Goal: Task Accomplishment & Management: Use online tool/utility

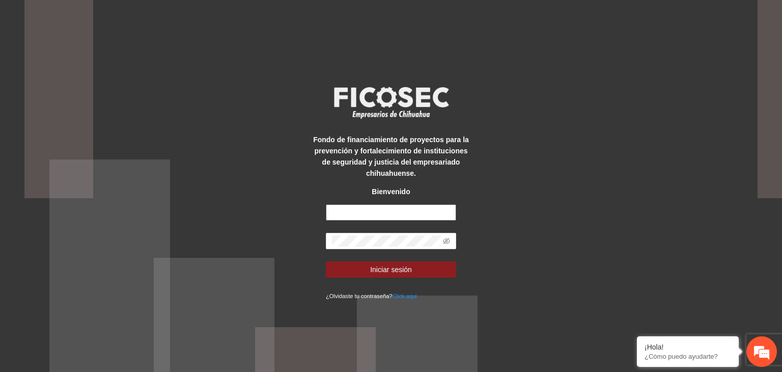
click at [393, 216] on input "text" at bounding box center [391, 212] width 130 height 16
type input "**********"
click at [447, 241] on icon "eye-invisible" at bounding box center [446, 240] width 7 height 7
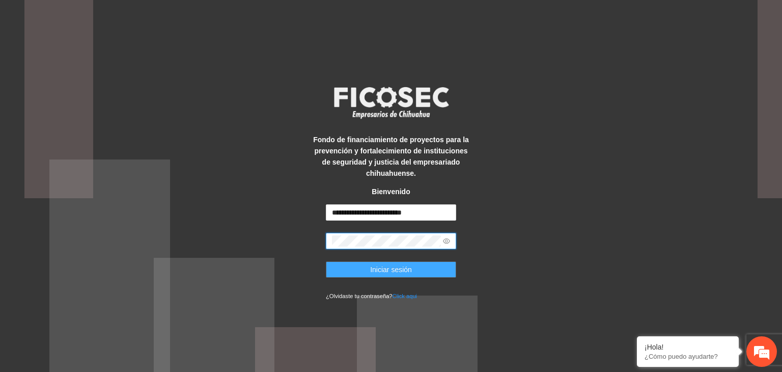
click at [418, 271] on button "Iniciar sesión" at bounding box center [391, 269] width 130 height 16
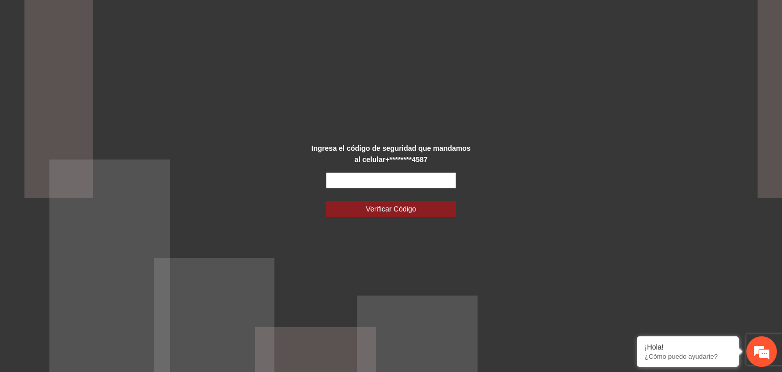
click at [397, 186] on input "text" at bounding box center [391, 180] width 130 height 16
type input "******"
click at [326, 201] on button "Verificar Código" at bounding box center [391, 209] width 130 height 16
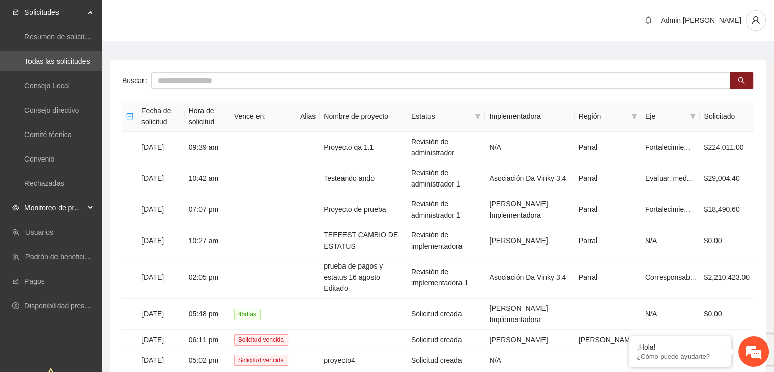
click at [52, 202] on span "Monitoreo de proyectos" at bounding box center [54, 207] width 60 height 20
click at [47, 281] on link "Activos" at bounding box center [35, 281] width 23 height 8
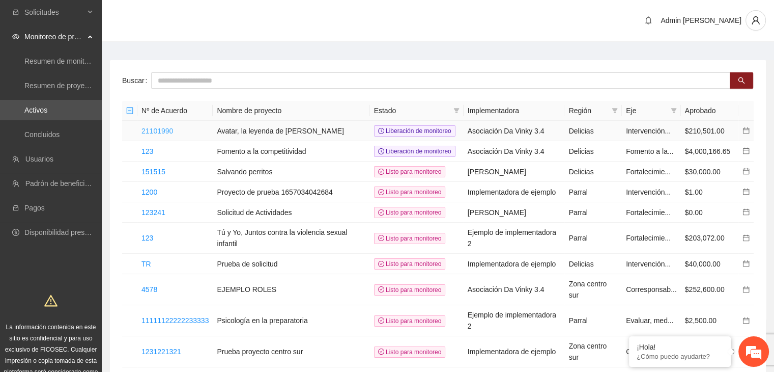
click at [153, 128] on link "21101990" at bounding box center [157, 131] width 32 height 8
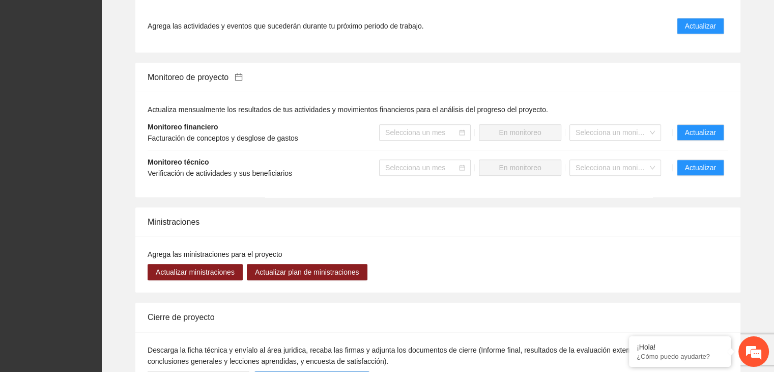
scroll to position [729, 0]
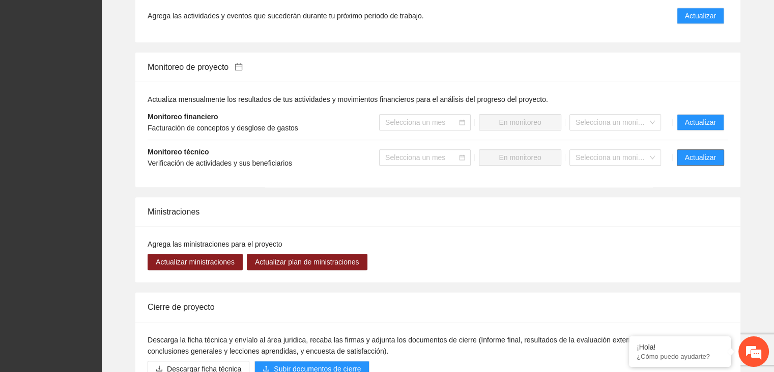
click at [713, 152] on span "Actualizar" at bounding box center [700, 157] width 31 height 11
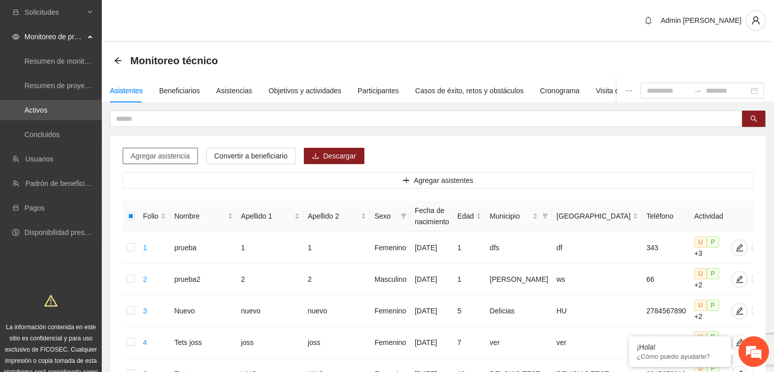
click at [171, 158] on span "Agregar asistencia" at bounding box center [160, 155] width 59 height 11
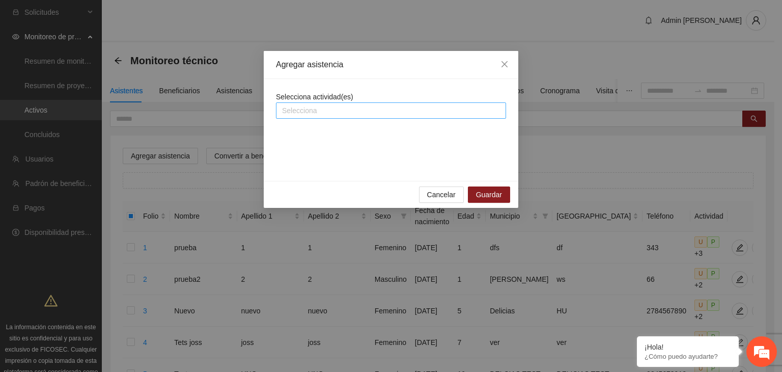
click at [340, 110] on div at bounding box center [390, 110] width 225 height 12
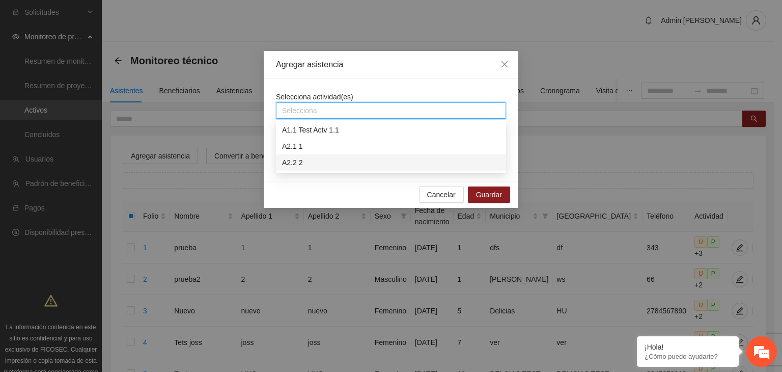
click at [299, 157] on div "A2.2 2" at bounding box center [391, 162] width 218 height 11
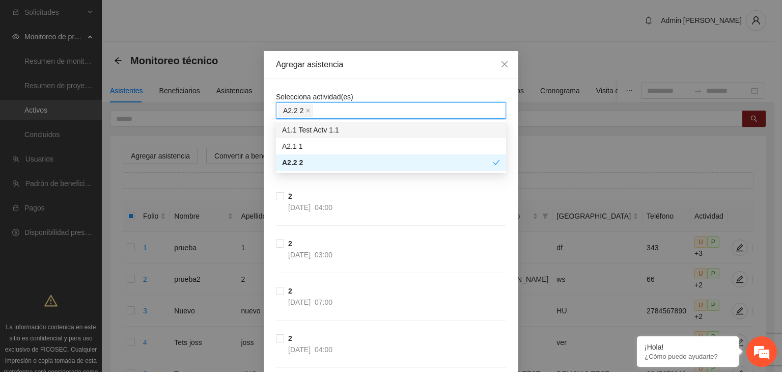
click at [381, 77] on div "Agregar asistencia" at bounding box center [391, 65] width 254 height 28
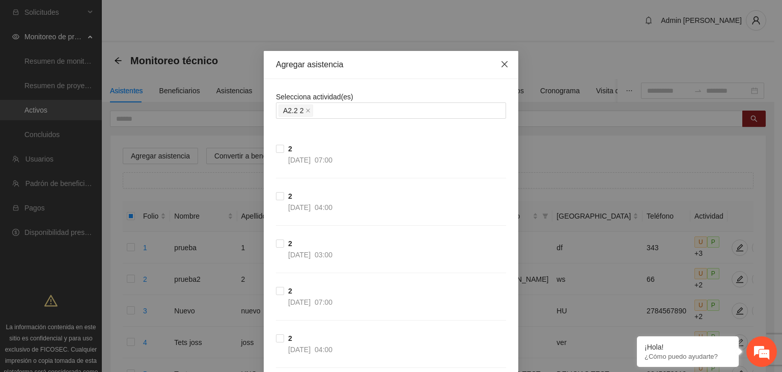
click at [497, 60] on span "Close" at bounding box center [504, 64] width 27 height 27
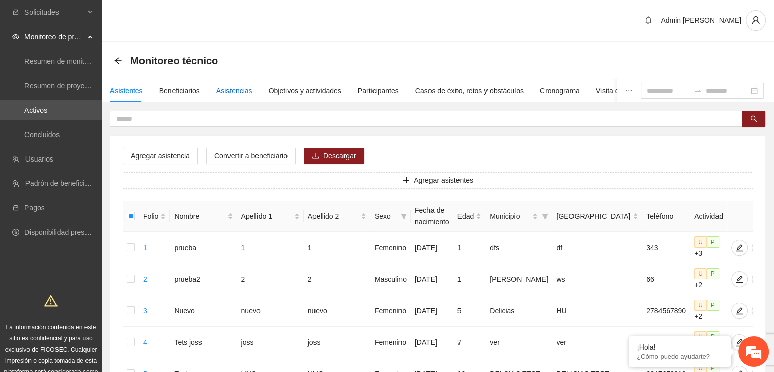
click at [238, 91] on div "Asistencias" at bounding box center [234, 90] width 36 height 11
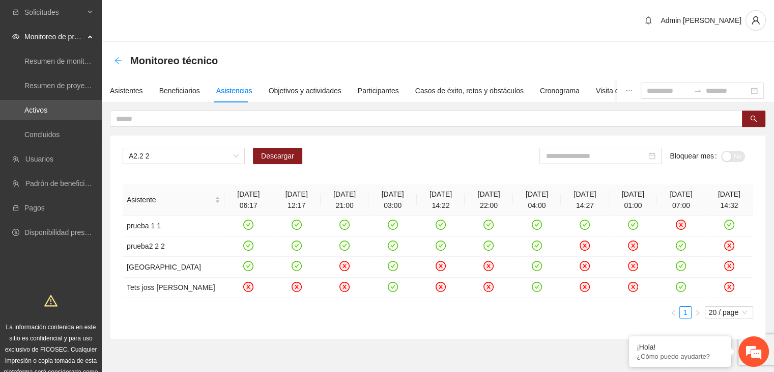
click at [117, 60] on icon "arrow-left" at bounding box center [118, 60] width 8 height 8
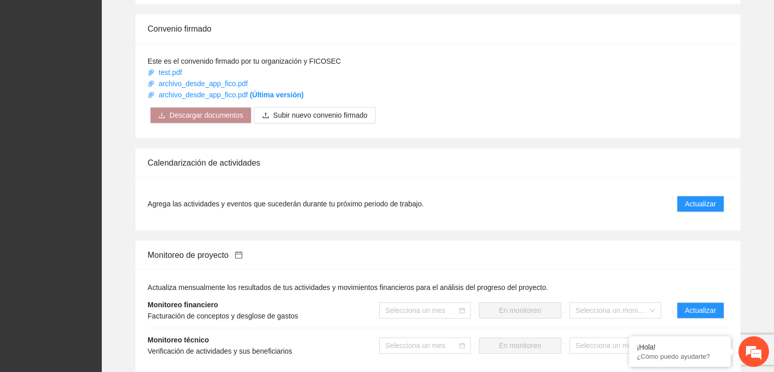
scroll to position [542, 0]
click at [699, 201] on span "Actualizar" at bounding box center [700, 202] width 31 height 11
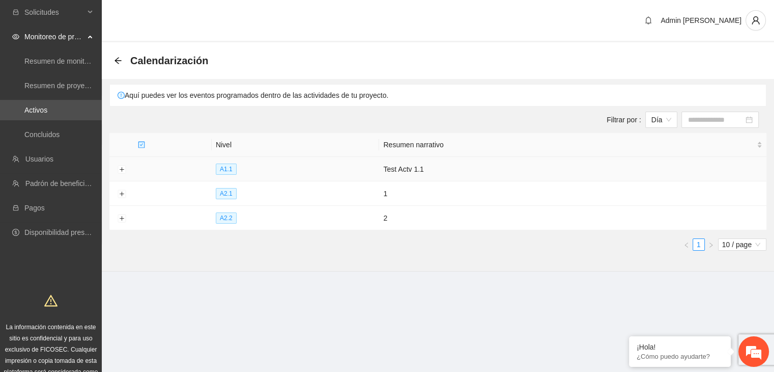
click at [126, 167] on td at bounding box center [121, 169] width 24 height 24
click at [119, 193] on button "Expand row" at bounding box center [122, 194] width 8 height 8
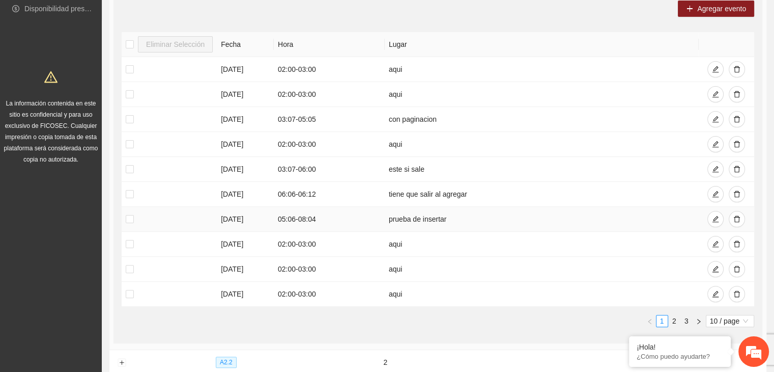
scroll to position [224, 0]
